Goal: Information Seeking & Learning: Learn about a topic

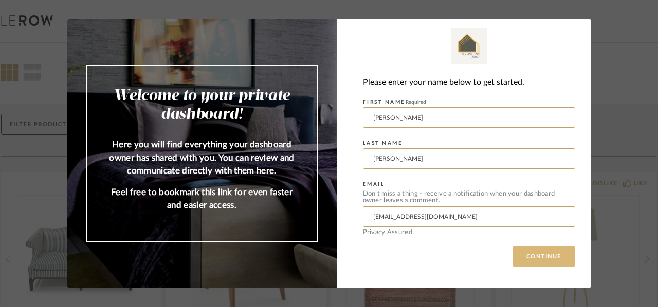
click at [551, 256] on button "CONTINUE" at bounding box center [543, 257] width 63 height 21
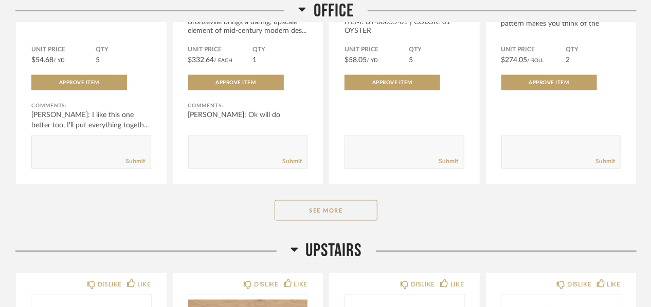
scroll to position [2210, 0]
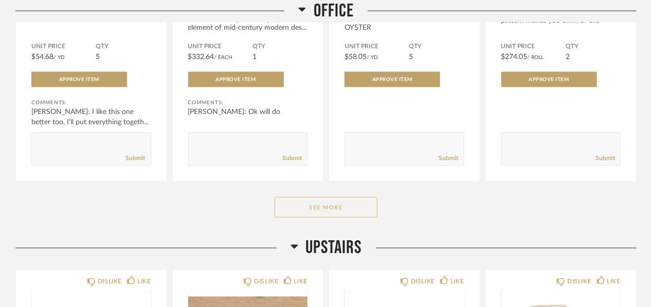
click at [337, 214] on button "See More" at bounding box center [325, 207] width 103 height 21
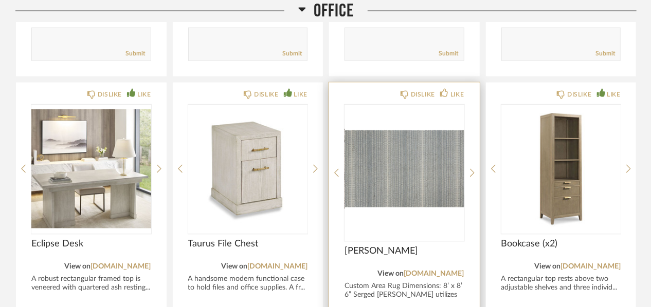
scroll to position [2364, 0]
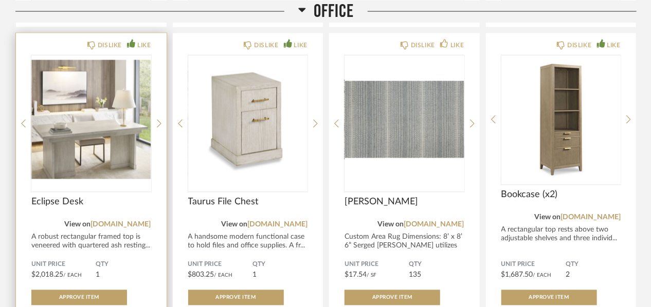
click at [84, 130] on img "0" at bounding box center [91, 120] width 120 height 128
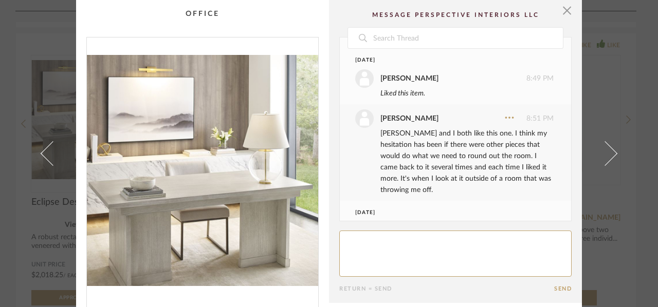
scroll to position [44, 0]
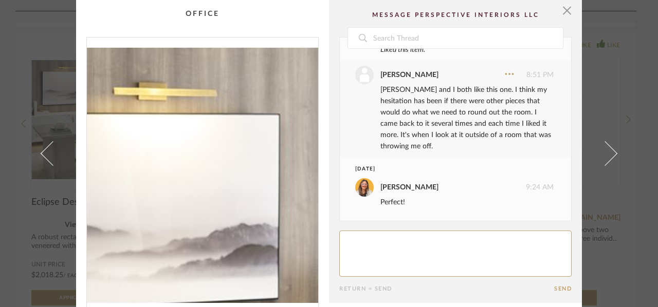
click at [164, 96] on img "0" at bounding box center [202, 171] width 231 height 266
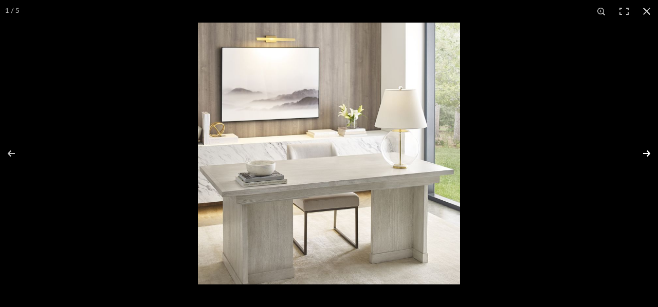
click at [650, 154] on button at bounding box center [640, 153] width 36 height 51
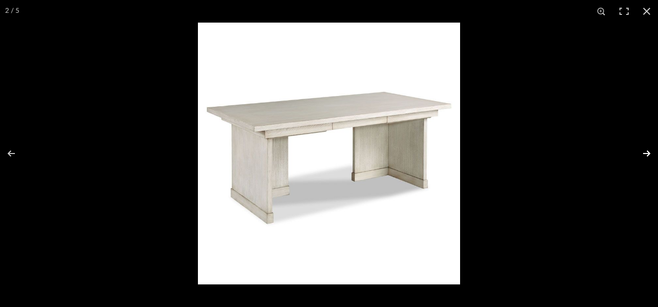
click at [650, 154] on button at bounding box center [640, 153] width 36 height 51
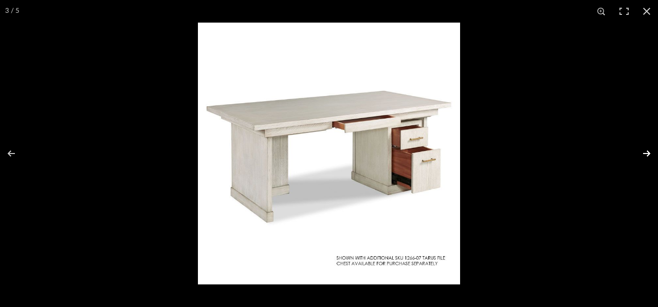
click at [650, 154] on button at bounding box center [640, 153] width 36 height 51
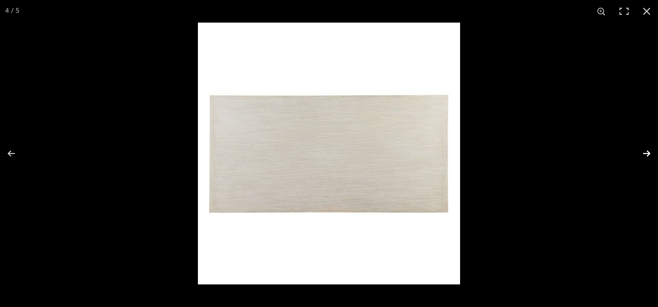
click at [650, 154] on button at bounding box center [640, 153] width 36 height 51
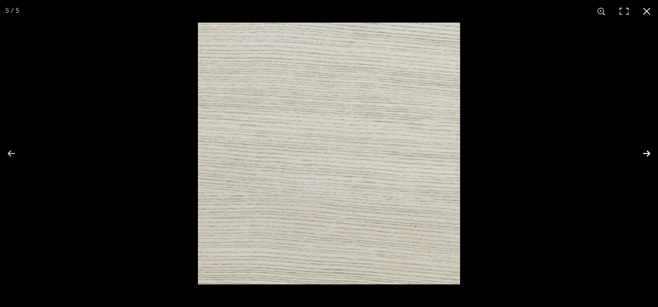
click at [650, 154] on button at bounding box center [640, 153] width 36 height 51
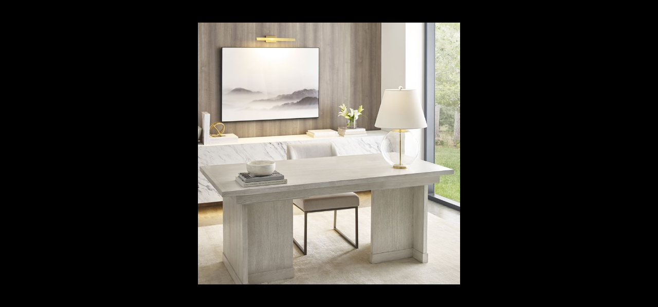
click at [650, 154] on button at bounding box center [640, 153] width 36 height 51
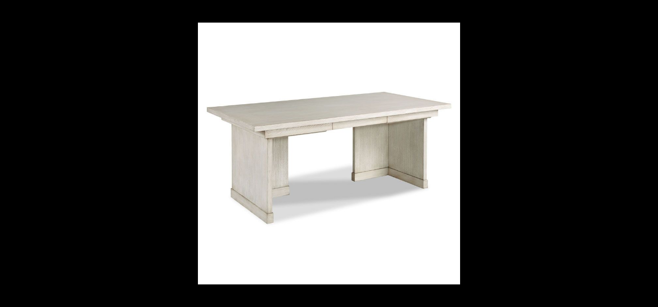
click at [650, 154] on button at bounding box center [640, 153] width 36 height 51
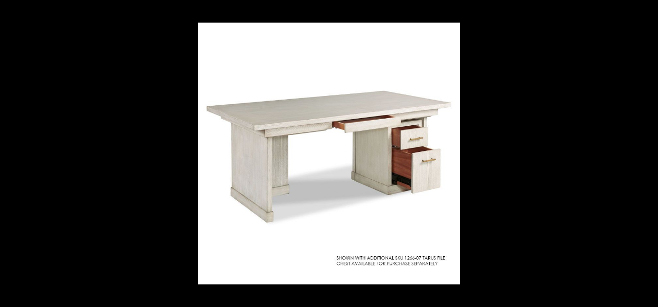
click at [650, 154] on button at bounding box center [640, 153] width 36 height 51
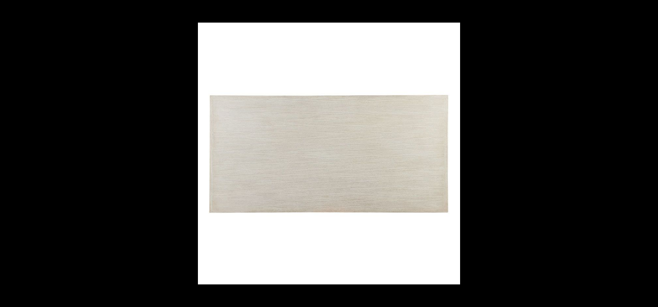
click at [650, 154] on button at bounding box center [640, 153] width 36 height 51
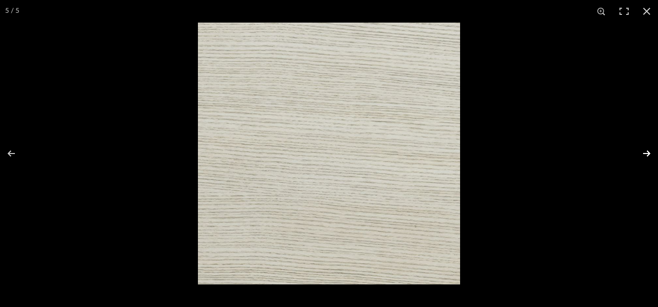
click at [650, 152] on button at bounding box center [640, 153] width 36 height 51
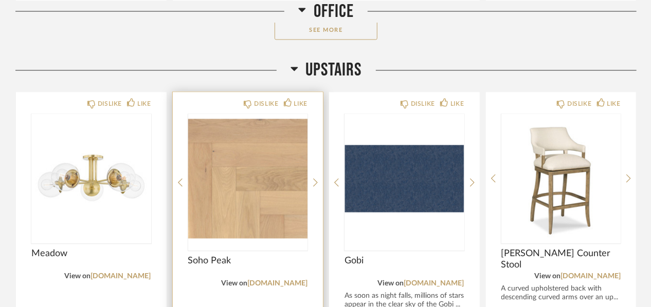
scroll to position [2341, 0]
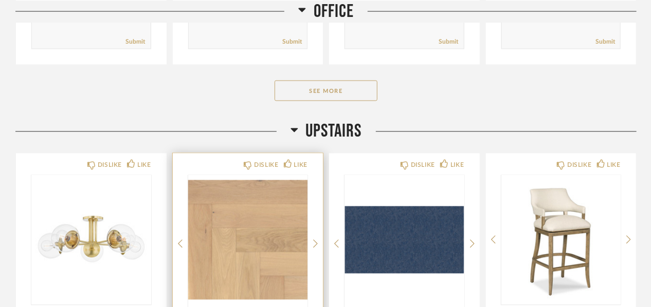
click at [316, 88] on button "See More" at bounding box center [325, 91] width 103 height 21
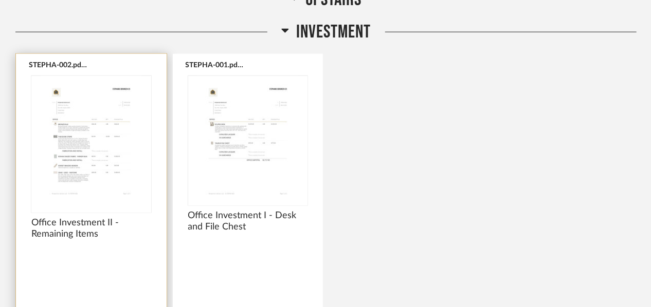
scroll to position [3626, 0]
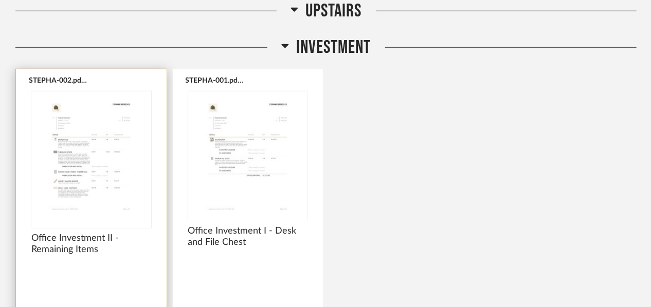
click at [79, 138] on img "0" at bounding box center [91, 155] width 120 height 128
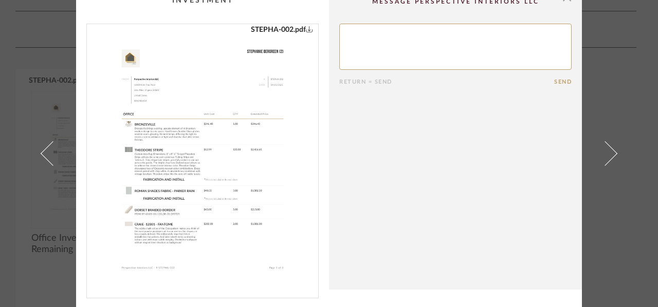
scroll to position [0, 0]
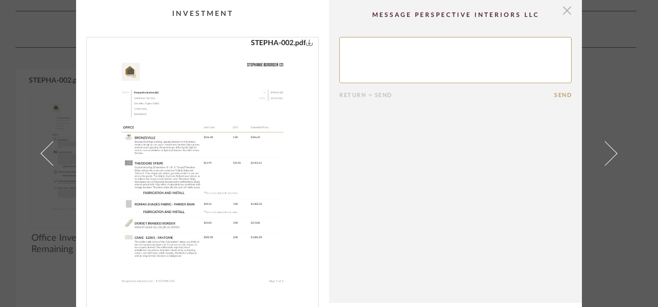
drag, startPoint x: 565, startPoint y: 12, endPoint x: 556, endPoint y: 17, distance: 10.6
click at [565, 12] on span "button" at bounding box center [567, 10] width 21 height 21
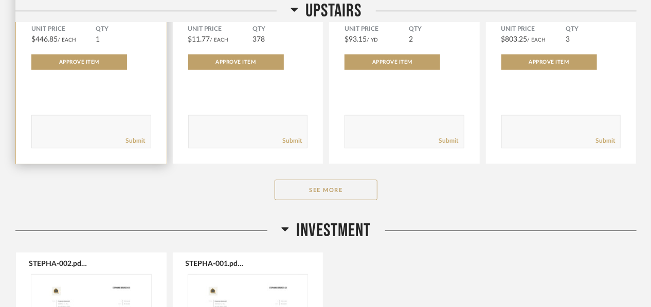
scroll to position [3421, 0]
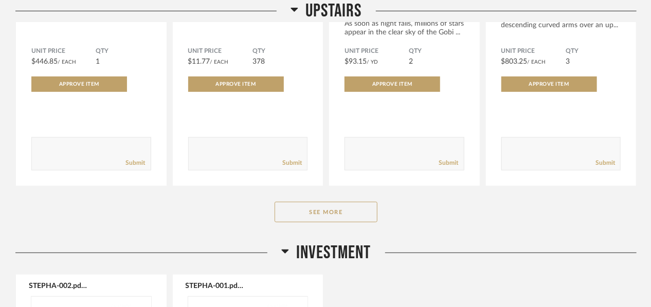
click at [321, 210] on button "See More" at bounding box center [325, 212] width 103 height 21
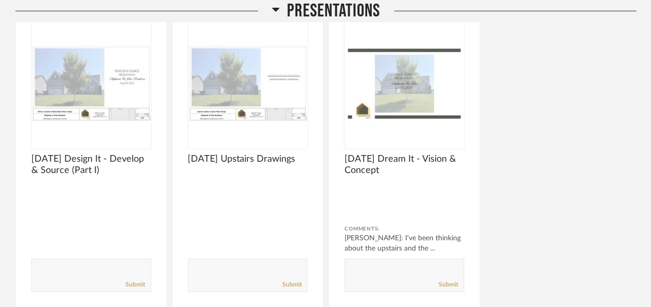
scroll to position [1673, 0]
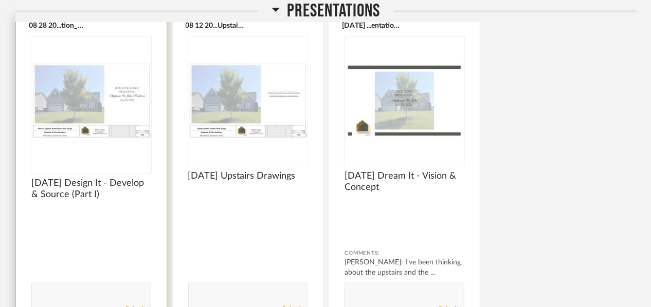
click at [95, 116] on img "0" at bounding box center [91, 100] width 120 height 128
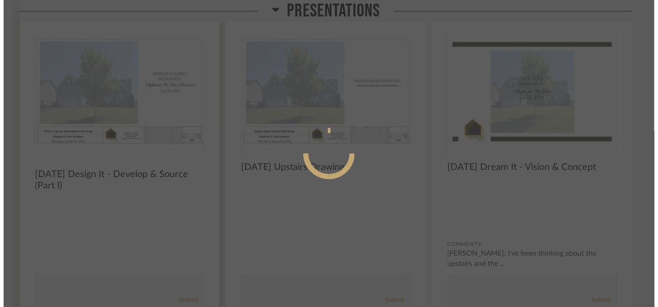
scroll to position [0, 0]
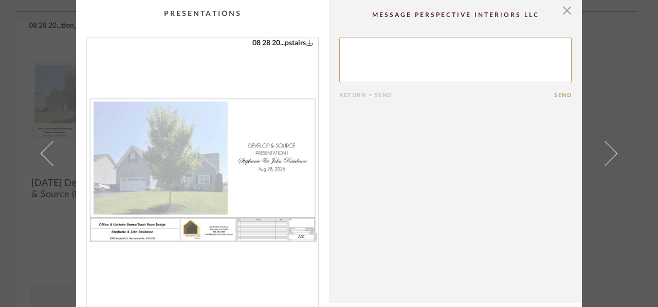
click at [224, 152] on img "0" at bounding box center [202, 171] width 231 height 266
click at [563, 10] on span "button" at bounding box center [567, 10] width 21 height 21
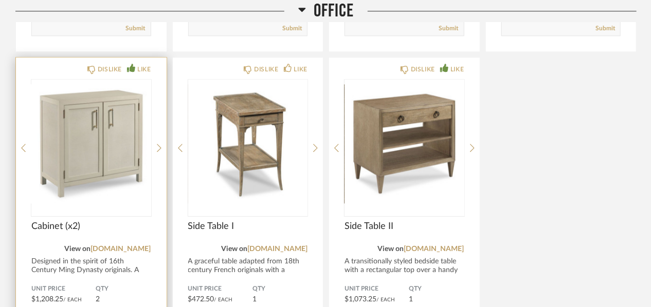
scroll to position [2752, 0]
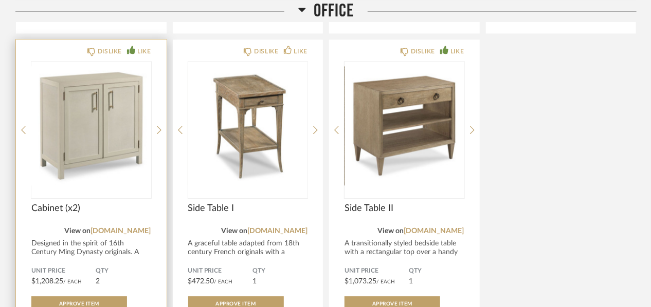
click at [95, 137] on img "0" at bounding box center [91, 126] width 120 height 128
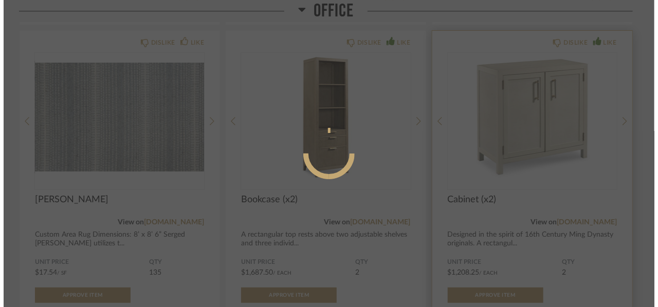
scroll to position [0, 0]
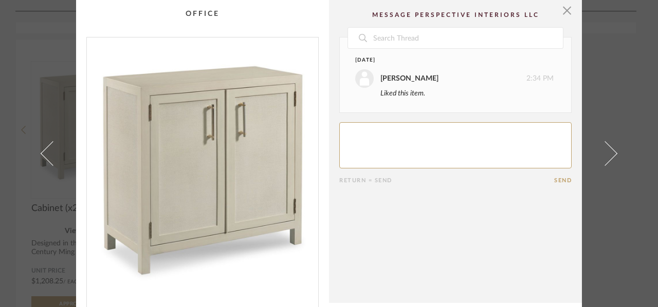
click at [247, 150] on img "0" at bounding box center [202, 171] width 231 height 266
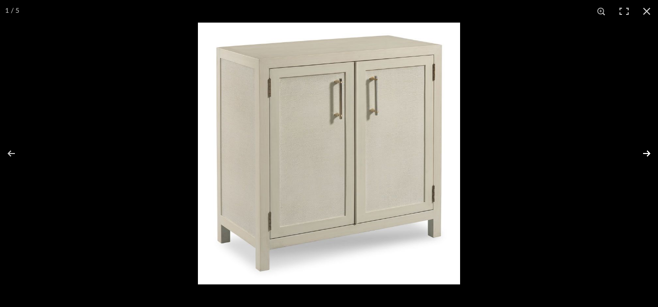
click at [649, 154] on button at bounding box center [640, 153] width 36 height 51
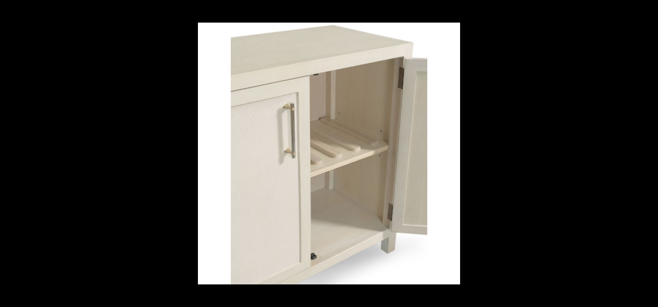
click at [648, 154] on button at bounding box center [640, 153] width 36 height 51
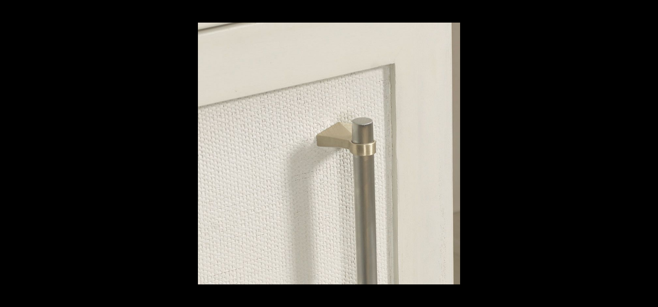
click at [648, 154] on button at bounding box center [640, 153] width 36 height 51
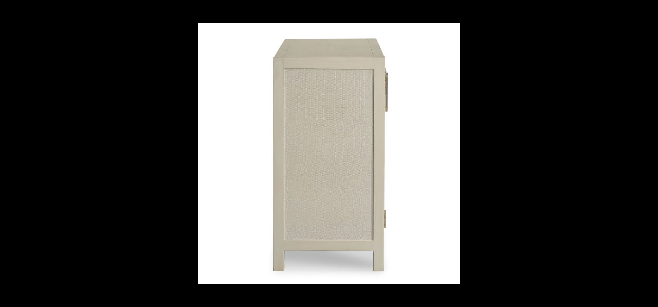
click at [648, 154] on button at bounding box center [640, 153] width 36 height 51
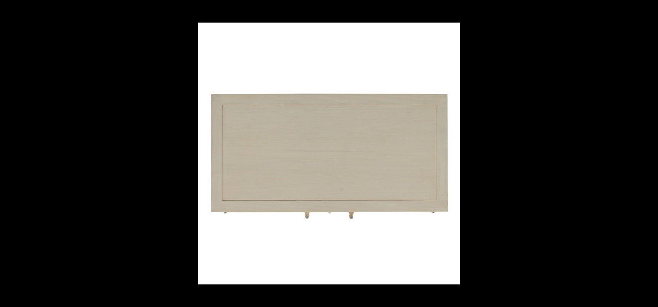
click at [648, 154] on button at bounding box center [640, 153] width 36 height 51
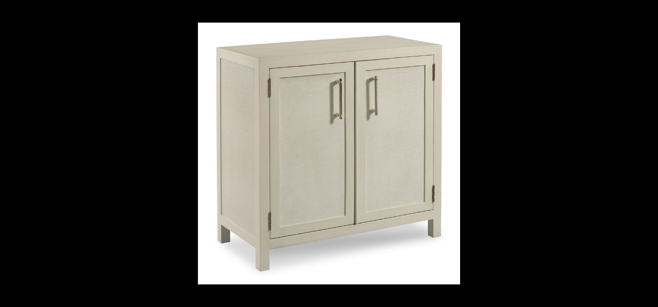
click at [648, 154] on button at bounding box center [640, 153] width 36 height 51
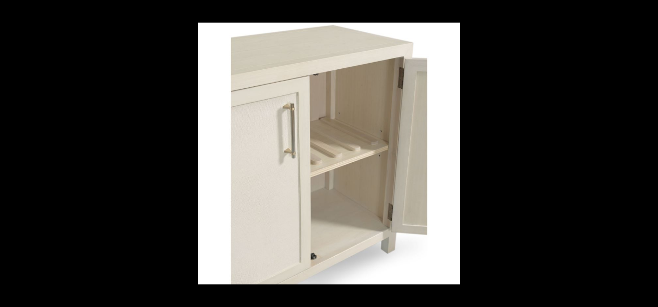
click at [648, 154] on button at bounding box center [640, 153] width 36 height 51
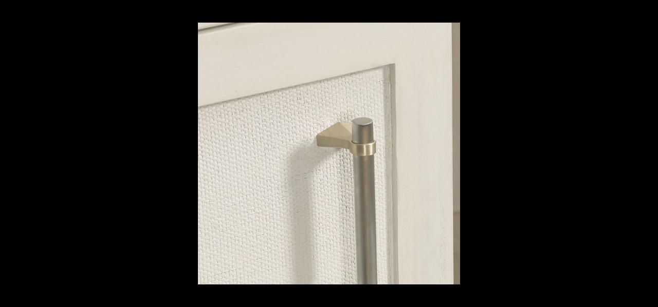
click at [648, 154] on button at bounding box center [640, 153] width 36 height 51
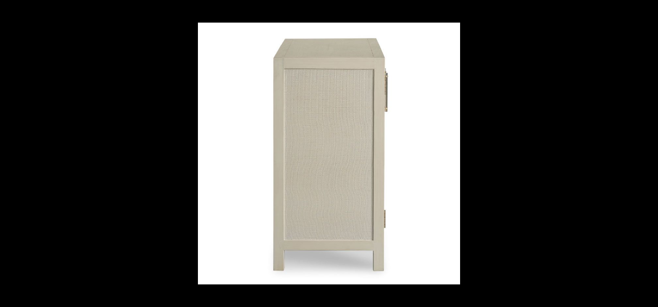
click at [648, 154] on button at bounding box center [640, 153] width 36 height 51
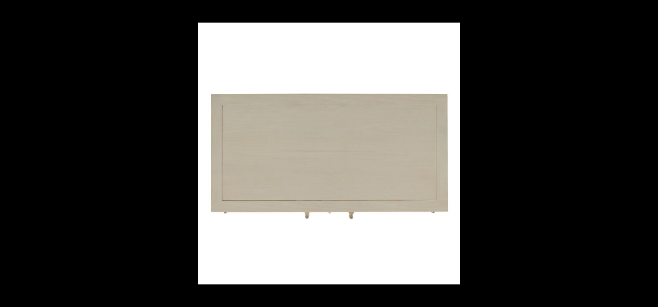
click at [648, 154] on button at bounding box center [640, 153] width 36 height 51
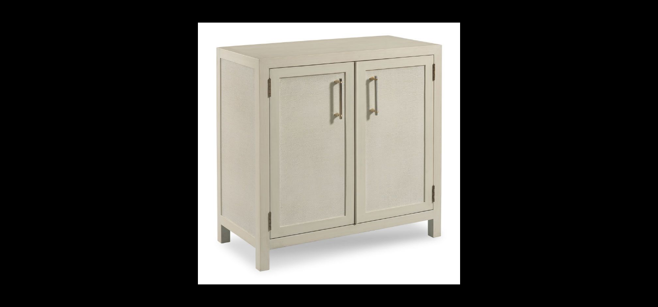
click at [648, 154] on button at bounding box center [640, 153] width 36 height 51
